Goal: Information Seeking & Learning: Learn about a topic

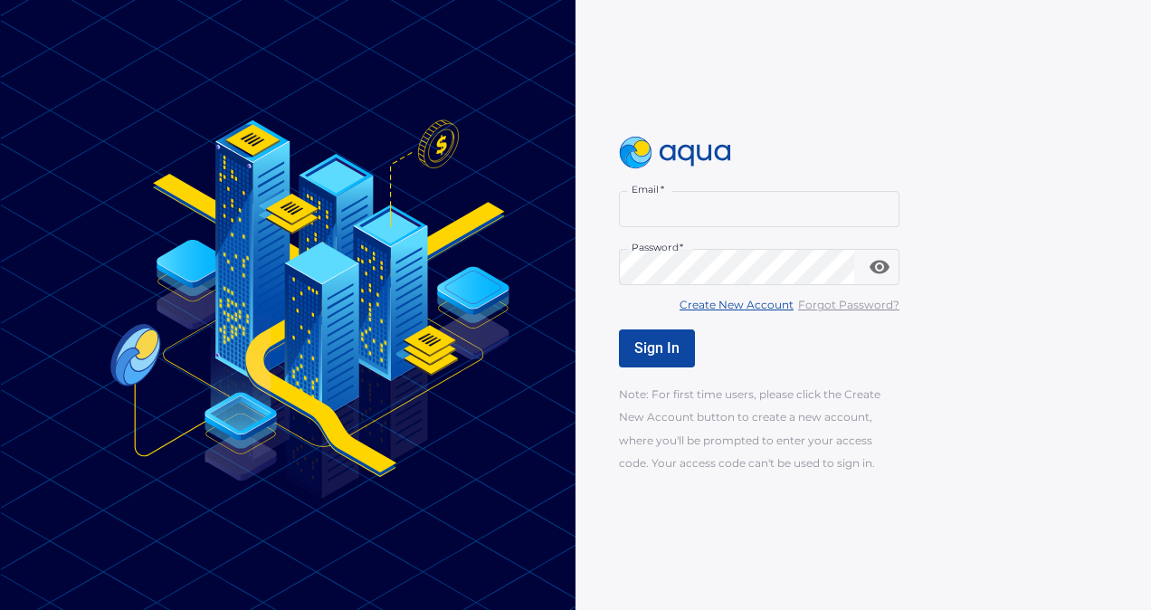
type input "**********"
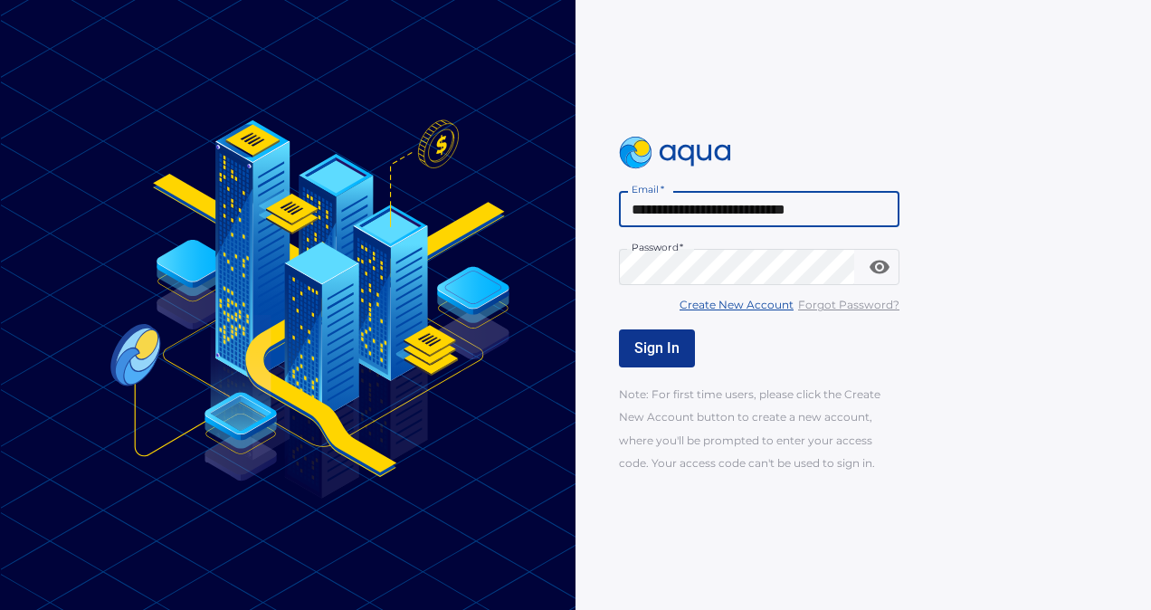
click at [652, 348] on span "Sign In" at bounding box center [656, 347] width 45 height 17
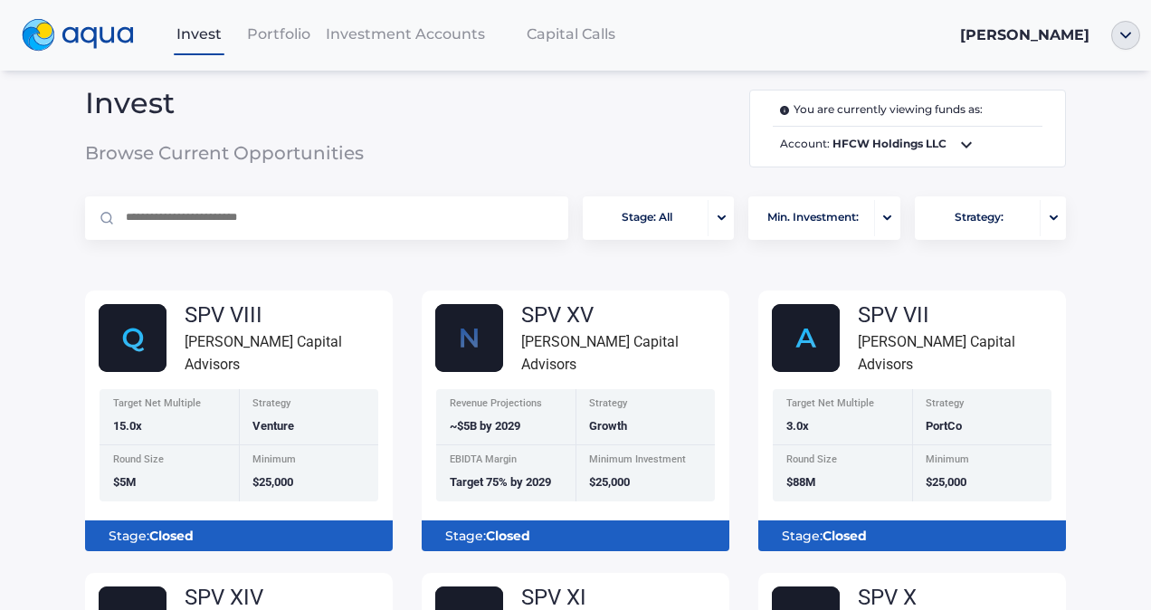
scroll to position [13, 0]
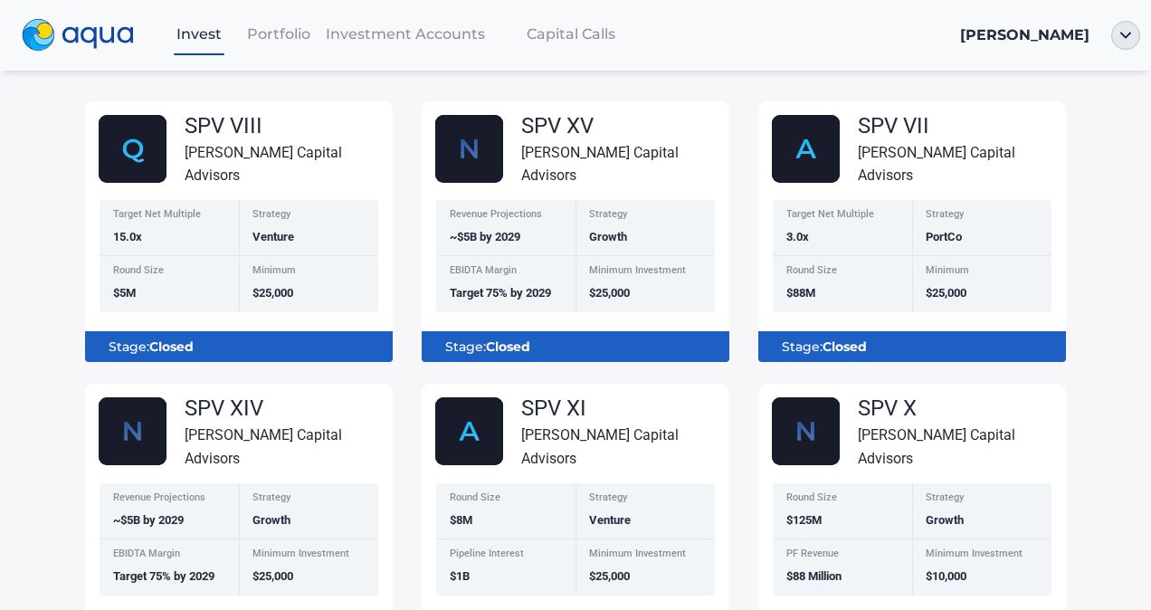
click at [710, 184] on div "SPV XV [PERSON_NAME] Capital Advisors Revenue Projections ~$5B by 2029 Strategy…" at bounding box center [576, 239] width 308 height 248
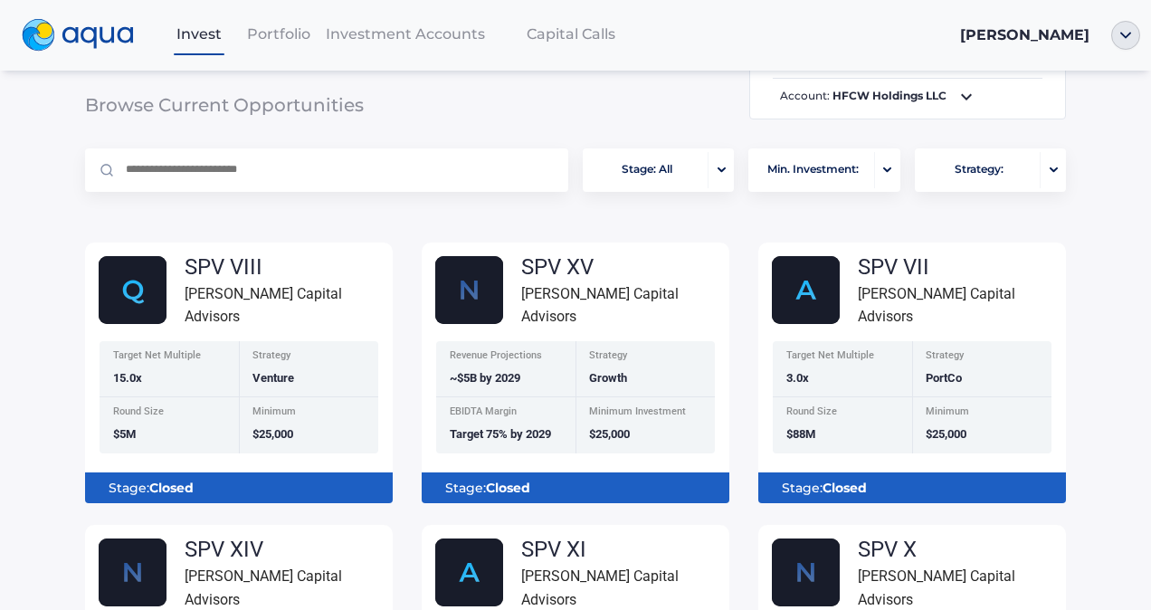
scroll to position [0, 0]
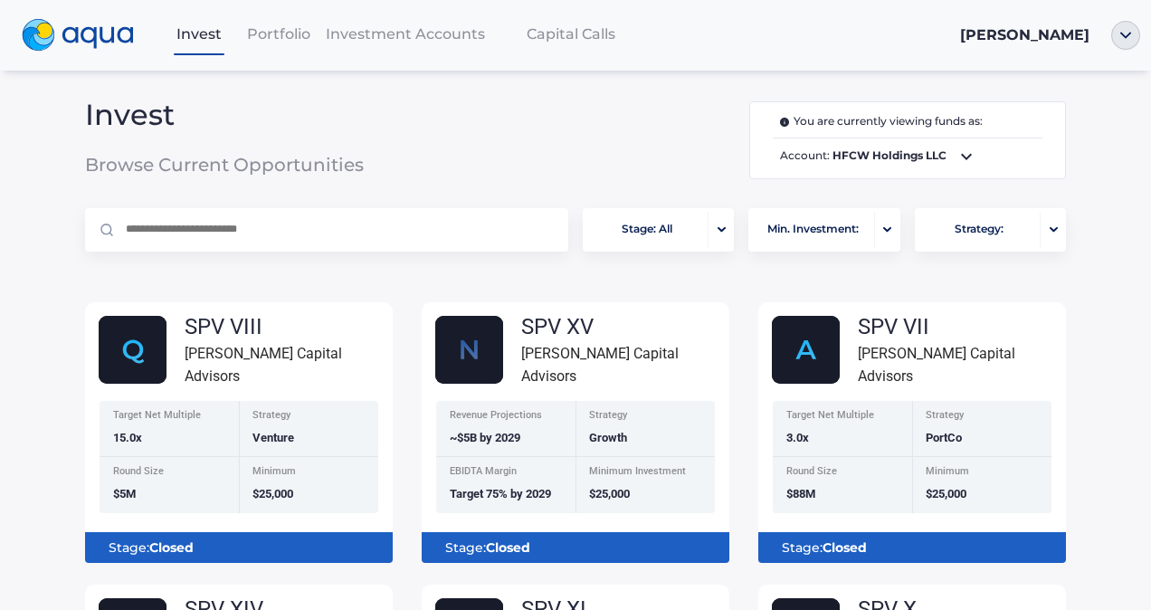
click at [289, 29] on span "Portfolio" at bounding box center [278, 33] width 63 height 17
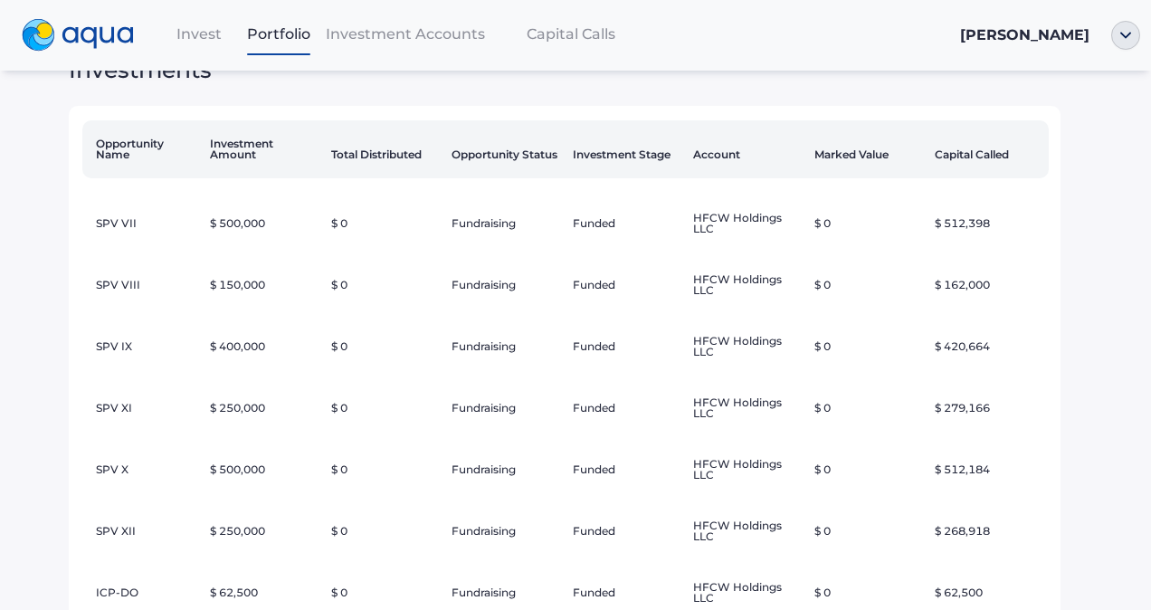
scroll to position [563, 0]
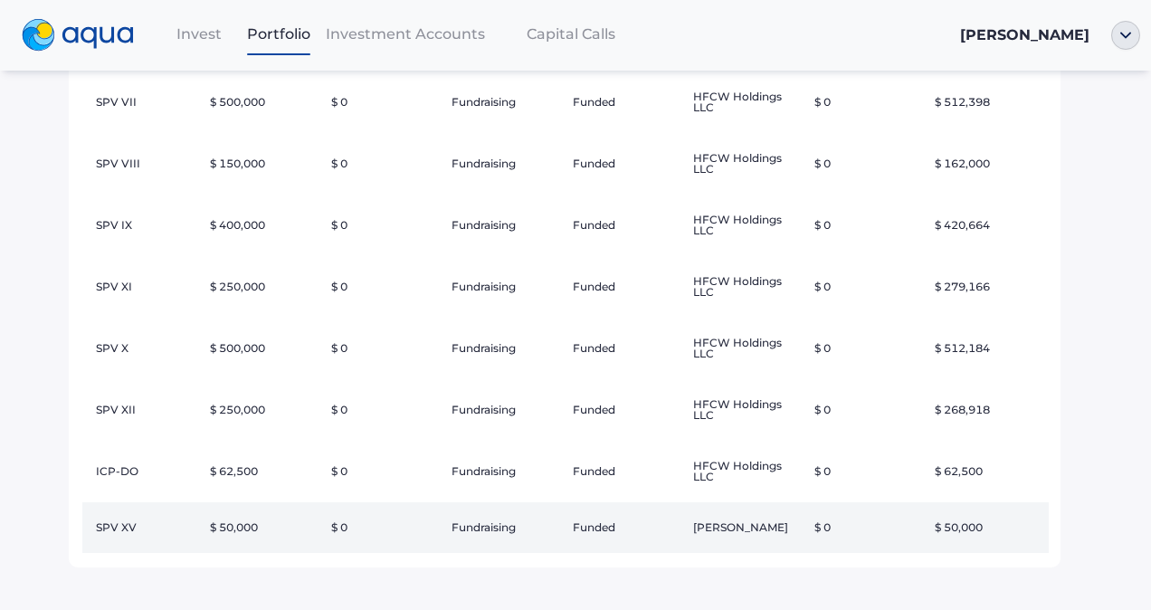
click at [235, 523] on td "$ 50,000" at bounding box center [263, 527] width 121 height 51
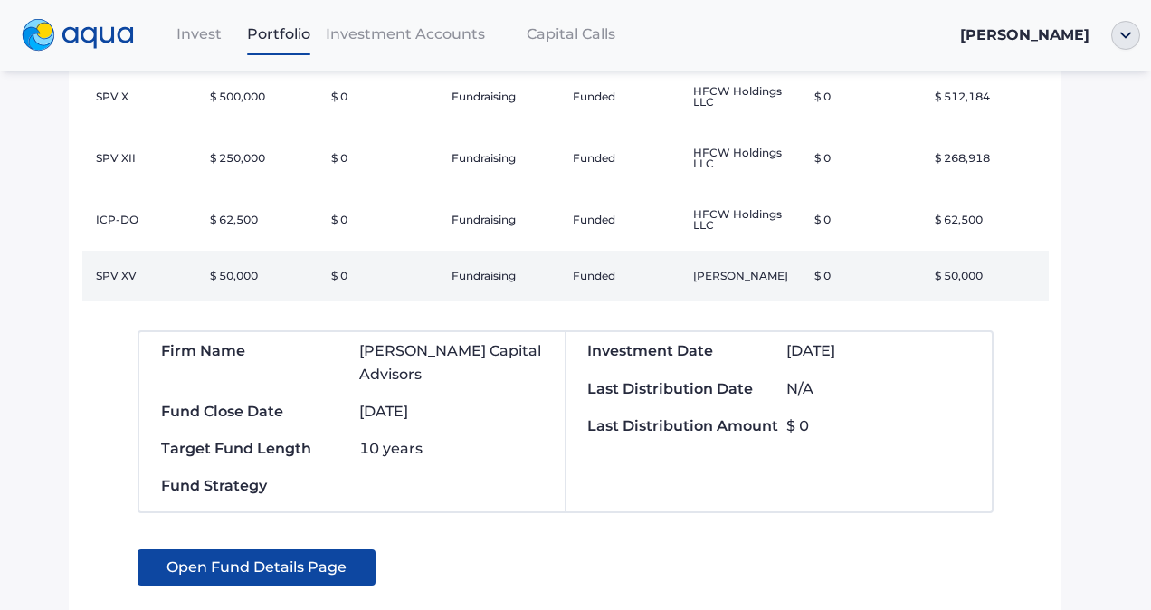
scroll to position [838, 0]
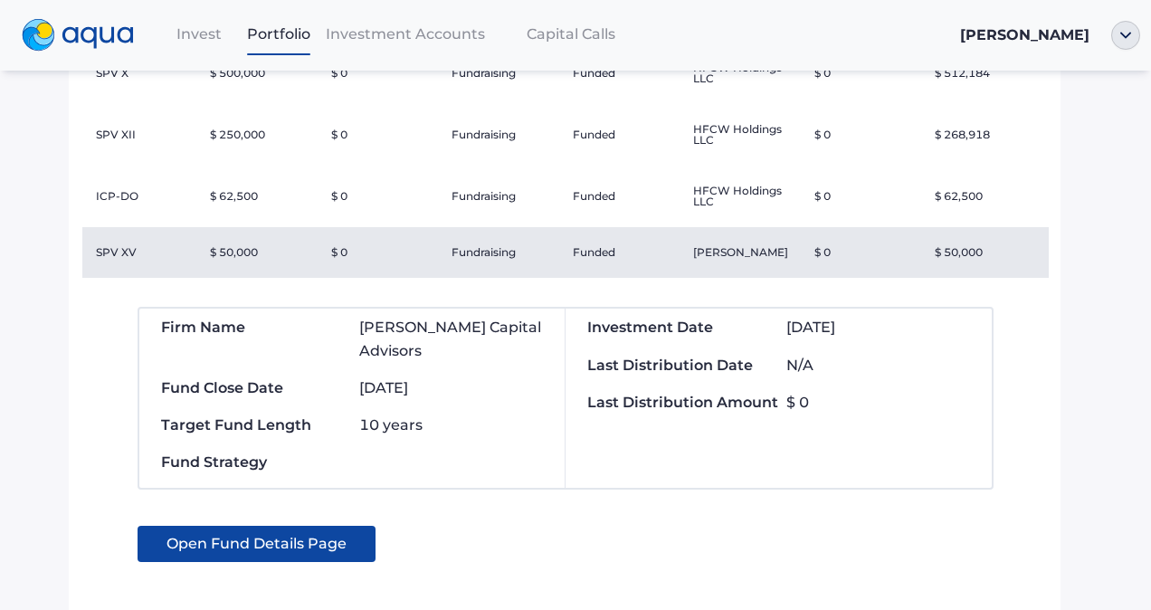
click at [237, 526] on span "Open Fund Details Page" at bounding box center [257, 544] width 180 height 36
